Goal: Information Seeking & Learning: Learn about a topic

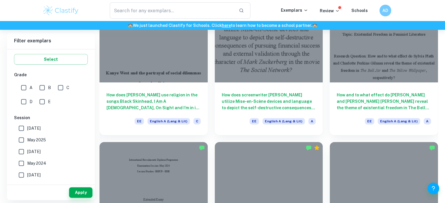
scroll to position [214, 0]
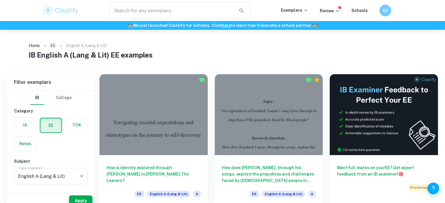
scroll to position [8, 0]
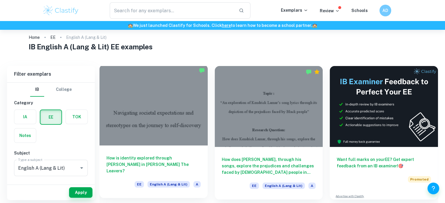
click at [163, 135] on div at bounding box center [153, 105] width 108 height 81
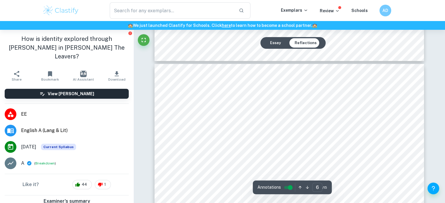
scroll to position [1949, 0]
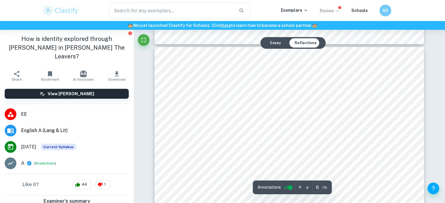
click at [336, 13] on icon at bounding box center [337, 10] width 5 height 5
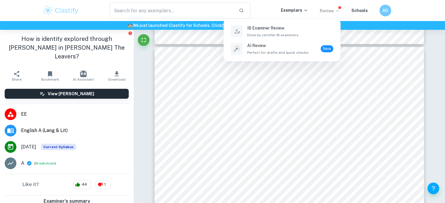
click at [351, 126] on div at bounding box center [222, 101] width 445 height 203
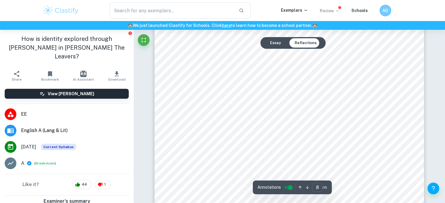
scroll to position [2881, 0]
click at [432, 138] on div "Incorrect Criterion A The student poses a detailed and focused research questio…" at bounding box center [288, 51] width 311 height 5804
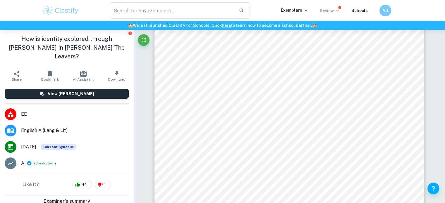
click at [437, 139] on div "Incorrect Criterion A The student poses a detailed and focused research questio…" at bounding box center [288, 51] width 311 height 5804
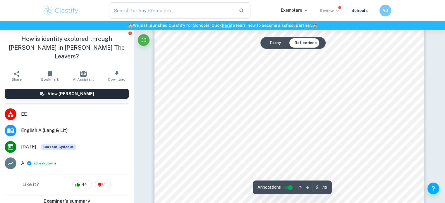
scroll to position [503, 0]
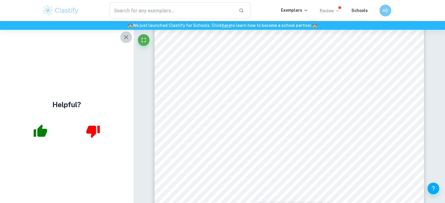
click at [123, 39] on icon "button" at bounding box center [126, 37] width 7 height 7
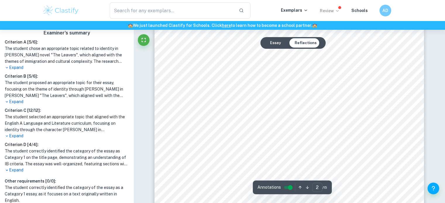
scroll to position [471, 0]
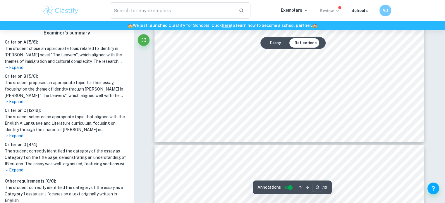
type input "4"
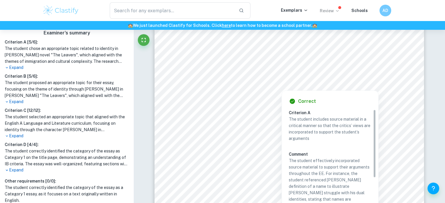
scroll to position [182, 0]
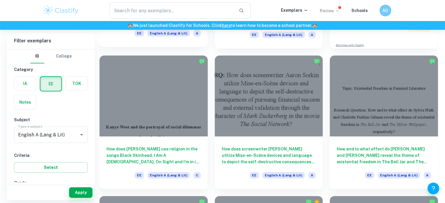
scroll to position [159, 0]
